Goal: Register for event/course

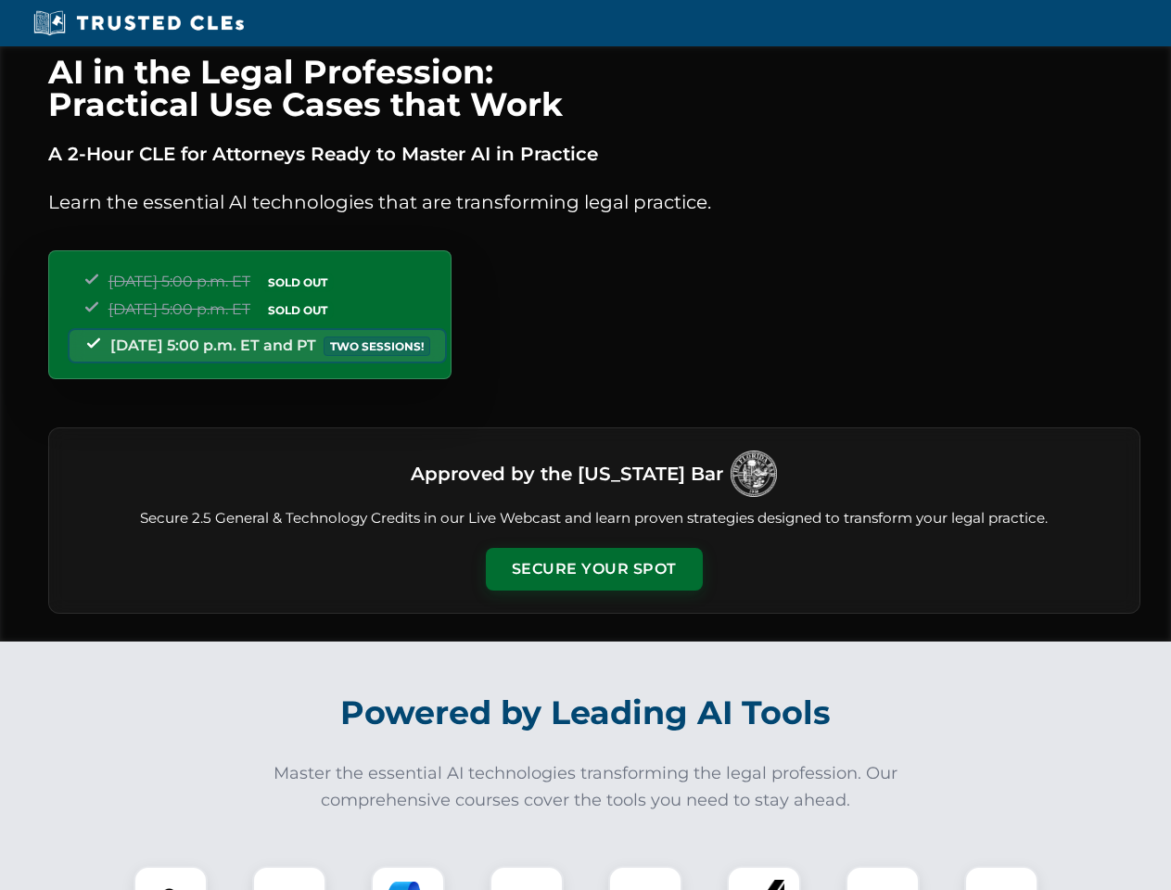
click at [593, 569] on button "Secure Your Spot" at bounding box center [594, 569] width 217 height 43
click at [171, 878] on img at bounding box center [171, 903] width 54 height 54
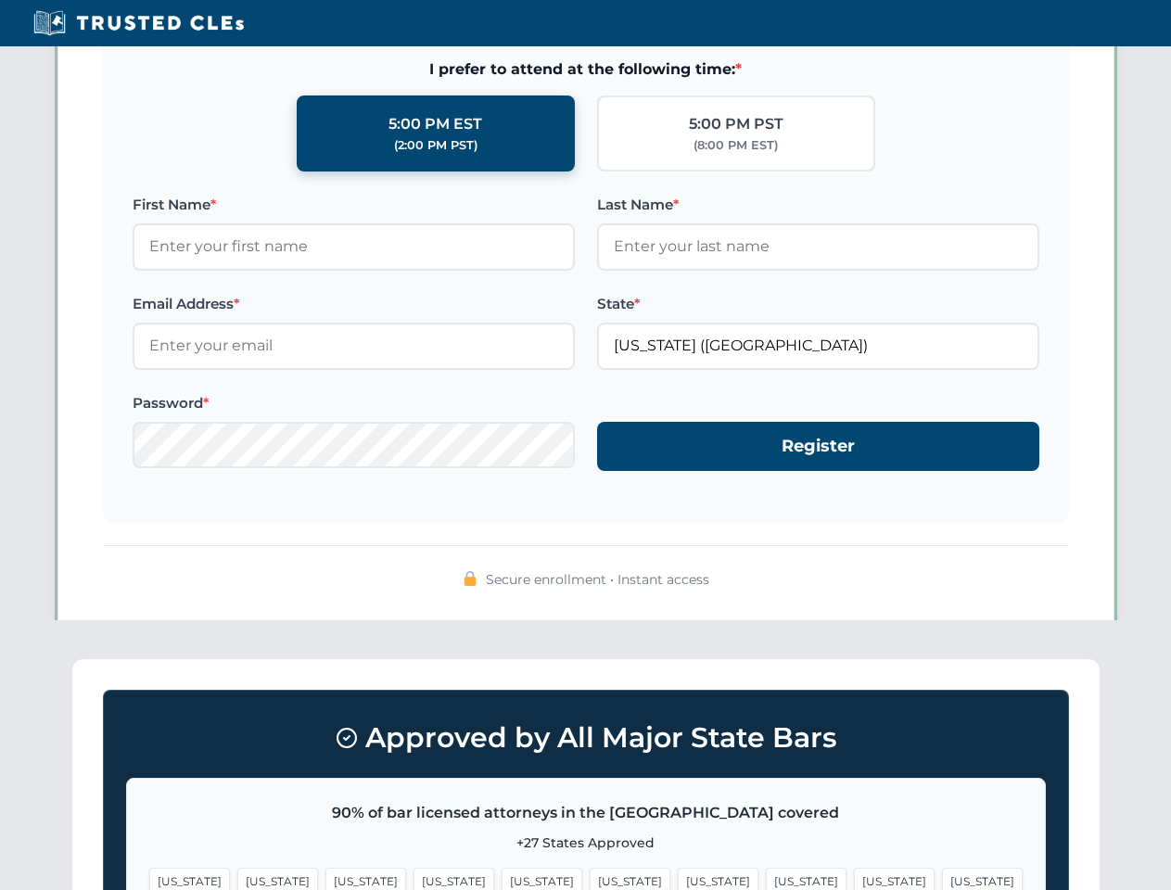
click at [678, 878] on span "[US_STATE]" at bounding box center [718, 881] width 81 height 27
click at [854, 878] on span "[US_STATE]" at bounding box center [894, 881] width 81 height 27
